Goal: Complete application form

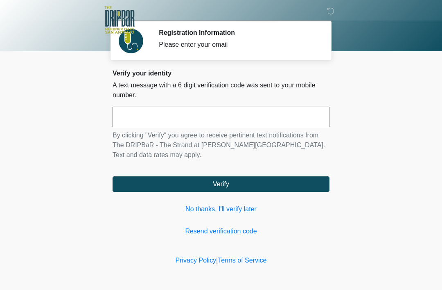
click at [226, 210] on link "No thanks, I'll verify later" at bounding box center [221, 209] width 217 height 10
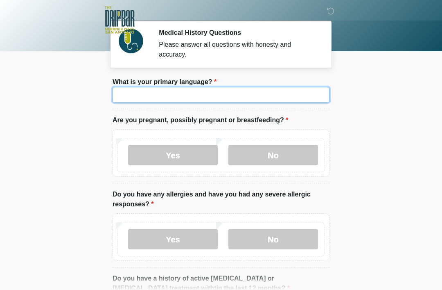
click at [233, 95] on input "What is your primary language?" at bounding box center [221, 95] width 217 height 16
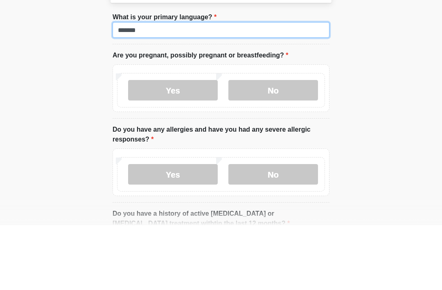
type input "*******"
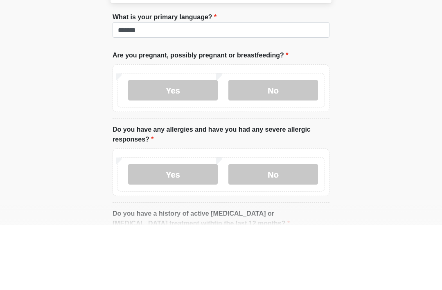
click at [283, 145] on label "No" at bounding box center [274, 155] width 90 height 20
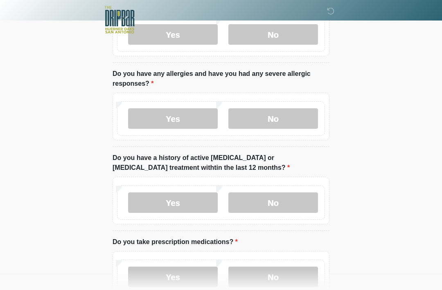
click at [282, 119] on label "No" at bounding box center [274, 119] width 90 height 20
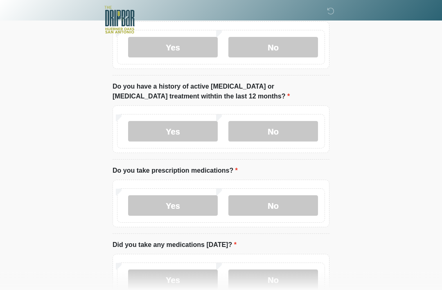
scroll to position [194, 0]
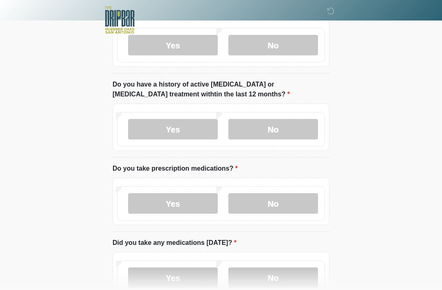
click at [292, 132] on label "No" at bounding box center [274, 129] width 90 height 20
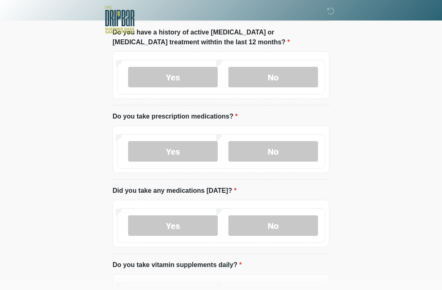
click at [185, 154] on label "Yes" at bounding box center [173, 151] width 90 height 20
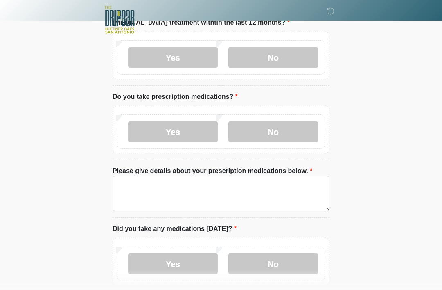
scroll to position [265, 0]
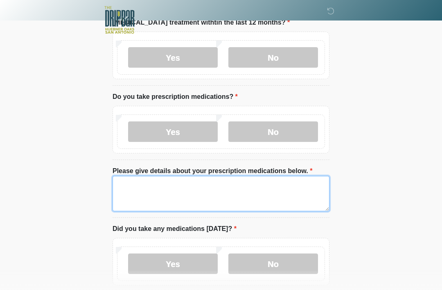
click at [257, 188] on textarea "Please give details about your prescription medications below." at bounding box center [221, 193] width 217 height 35
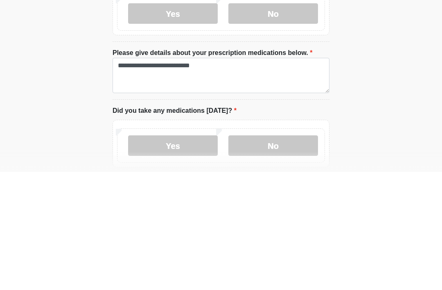
scroll to position [383, 0]
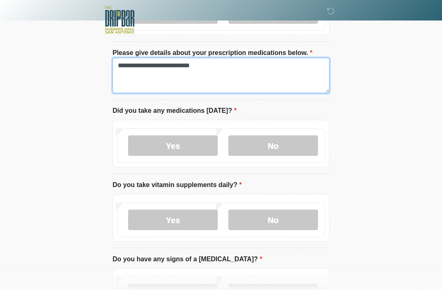
type textarea "**********"
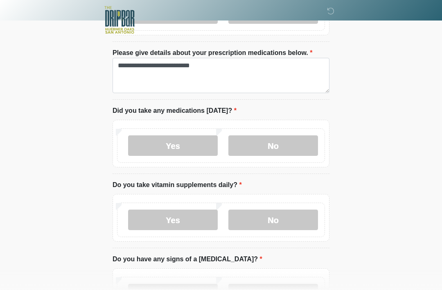
click at [298, 151] on label "No" at bounding box center [274, 145] width 90 height 20
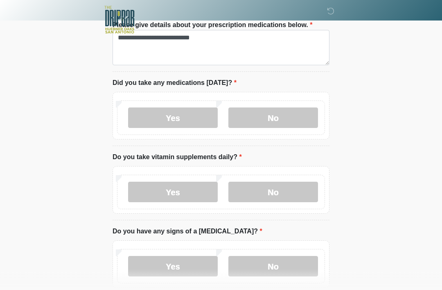
scroll to position [416, 0]
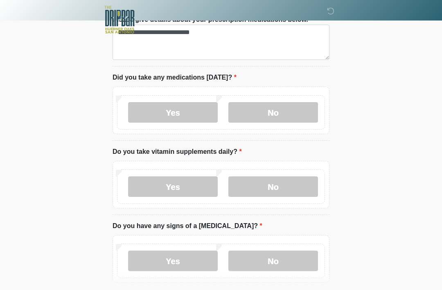
click at [291, 180] on label "No" at bounding box center [274, 187] width 90 height 20
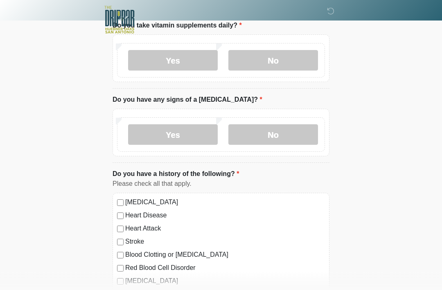
scroll to position [543, 0]
click at [287, 127] on label "No" at bounding box center [274, 134] width 90 height 20
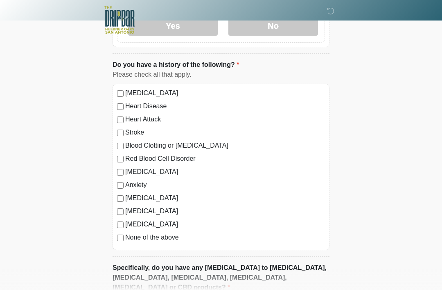
scroll to position [652, 0]
click at [163, 236] on label "None of the above" at bounding box center [225, 237] width 200 height 10
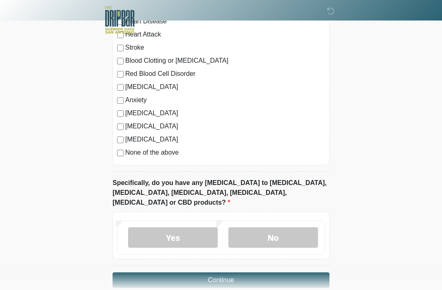
scroll to position [740, 0]
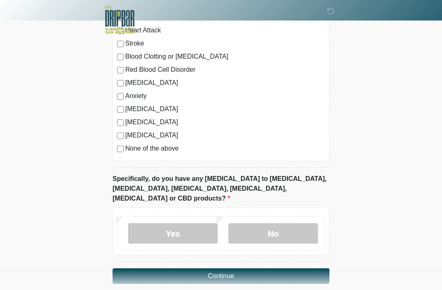
click at [296, 223] on label "No" at bounding box center [274, 233] width 90 height 20
click at [278, 268] on button "Continue" at bounding box center [221, 276] width 217 height 16
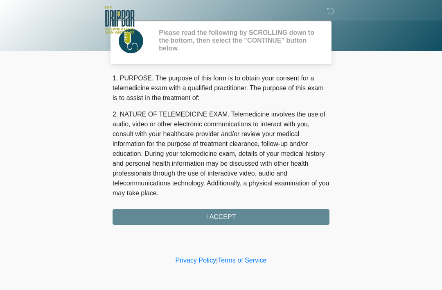
scroll to position [0, 0]
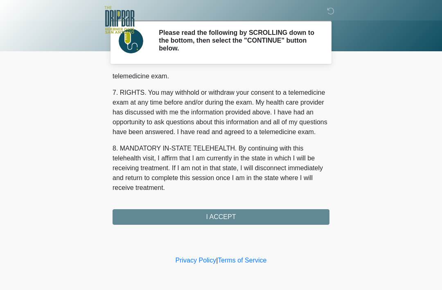
click at [290, 218] on button "I ACCEPT" at bounding box center [221, 217] width 217 height 16
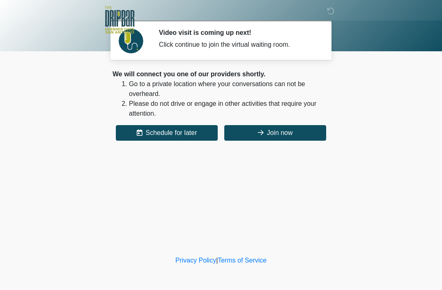
click at [271, 132] on button "Join now" at bounding box center [275, 133] width 102 height 16
